Goal: Check status

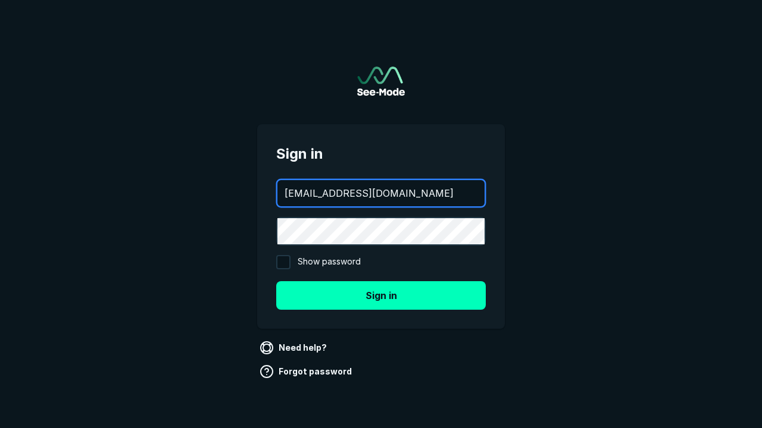
type input "[EMAIL_ADDRESS][DOMAIN_NAME]"
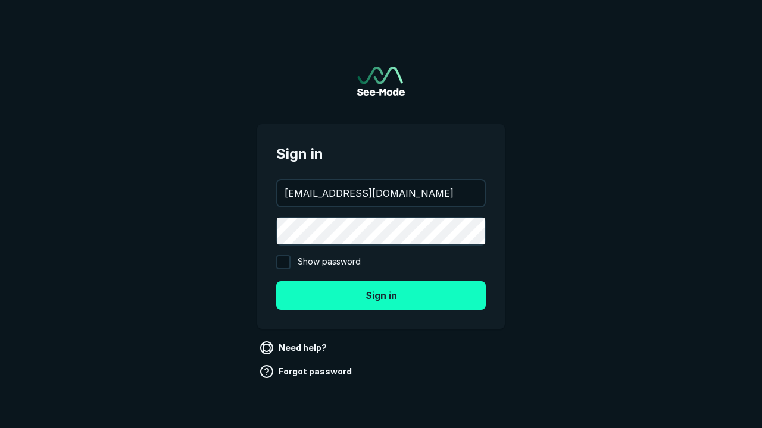
click at [381, 295] on button "Sign in" at bounding box center [380, 295] width 209 height 29
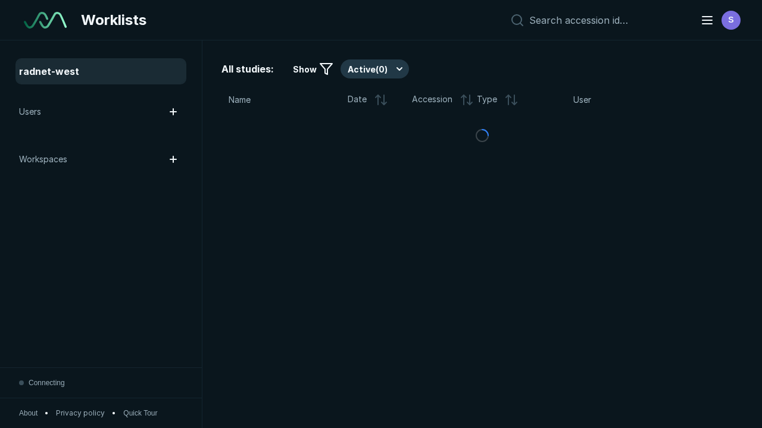
scroll to position [3250, 4957]
